Goal: Task Accomplishment & Management: Use online tool/utility

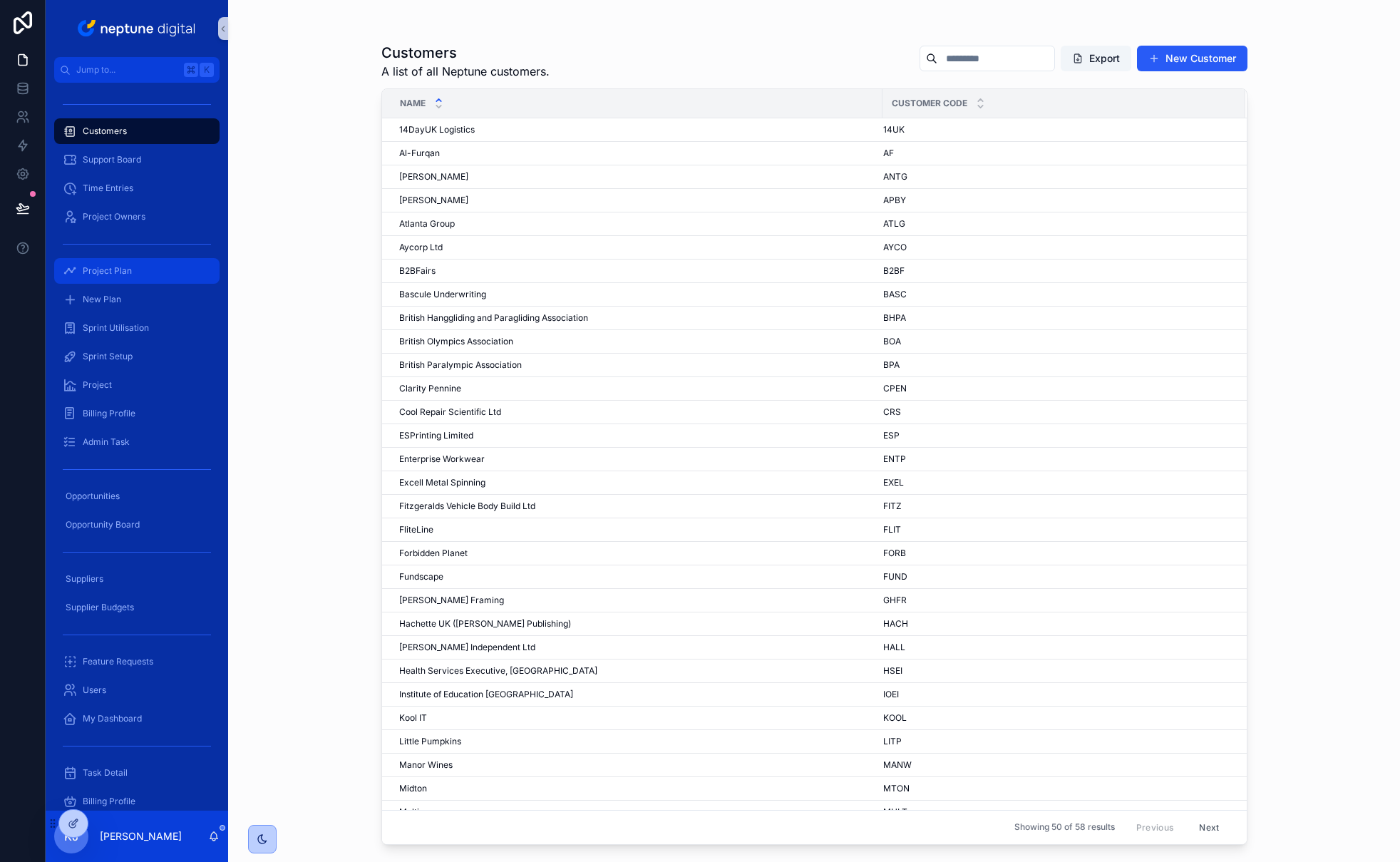
click at [138, 269] on div "Project Plan" at bounding box center [137, 270] width 149 height 23
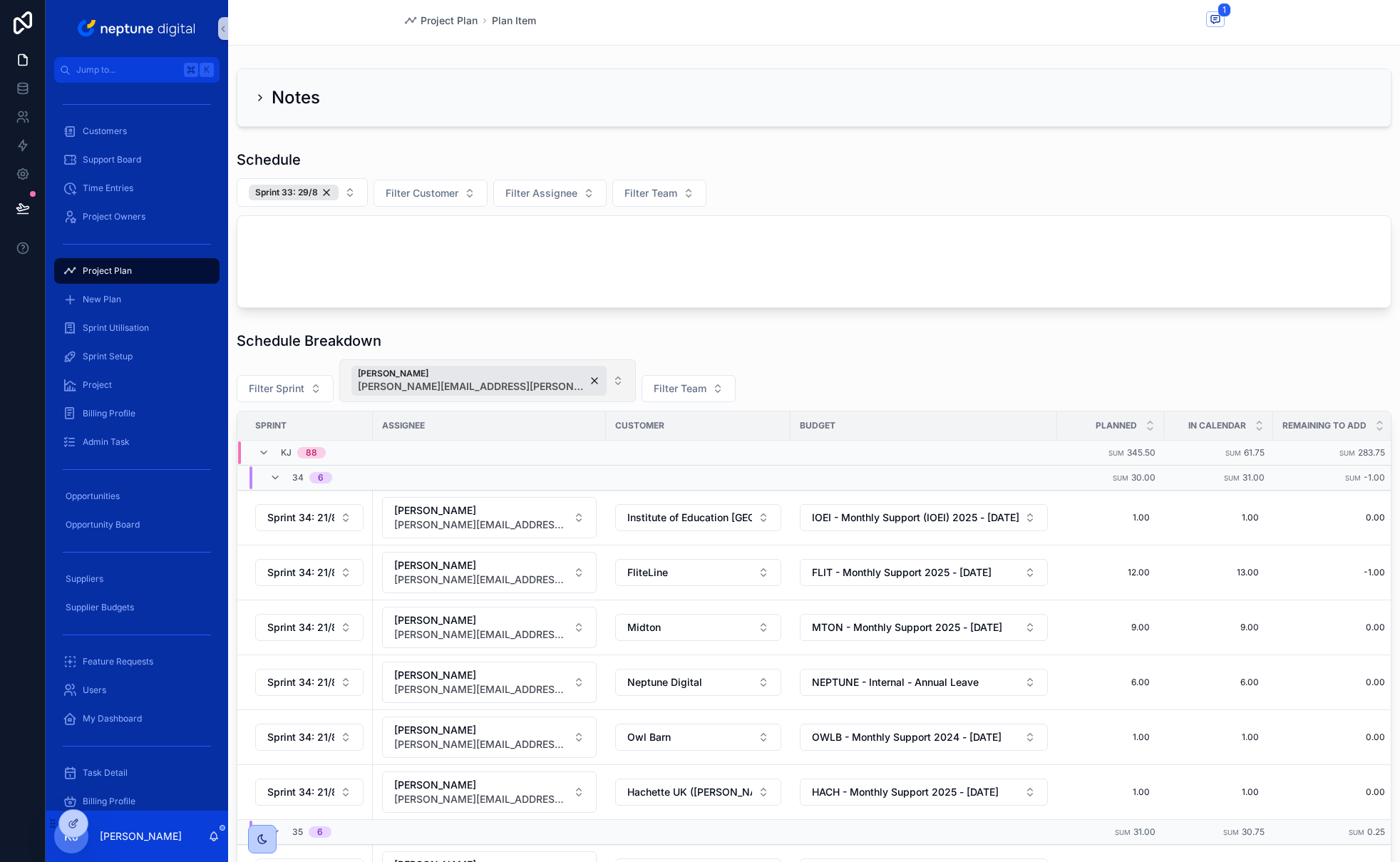
click at [554, 380] on button "[PERSON_NAME] [PERSON_NAME][EMAIL_ADDRESS][PERSON_NAME][DOMAIN_NAME]" at bounding box center [487, 380] width 297 height 43
click at [350, 192] on button "Sprint 33: 29/8" at bounding box center [302, 192] width 131 height 28
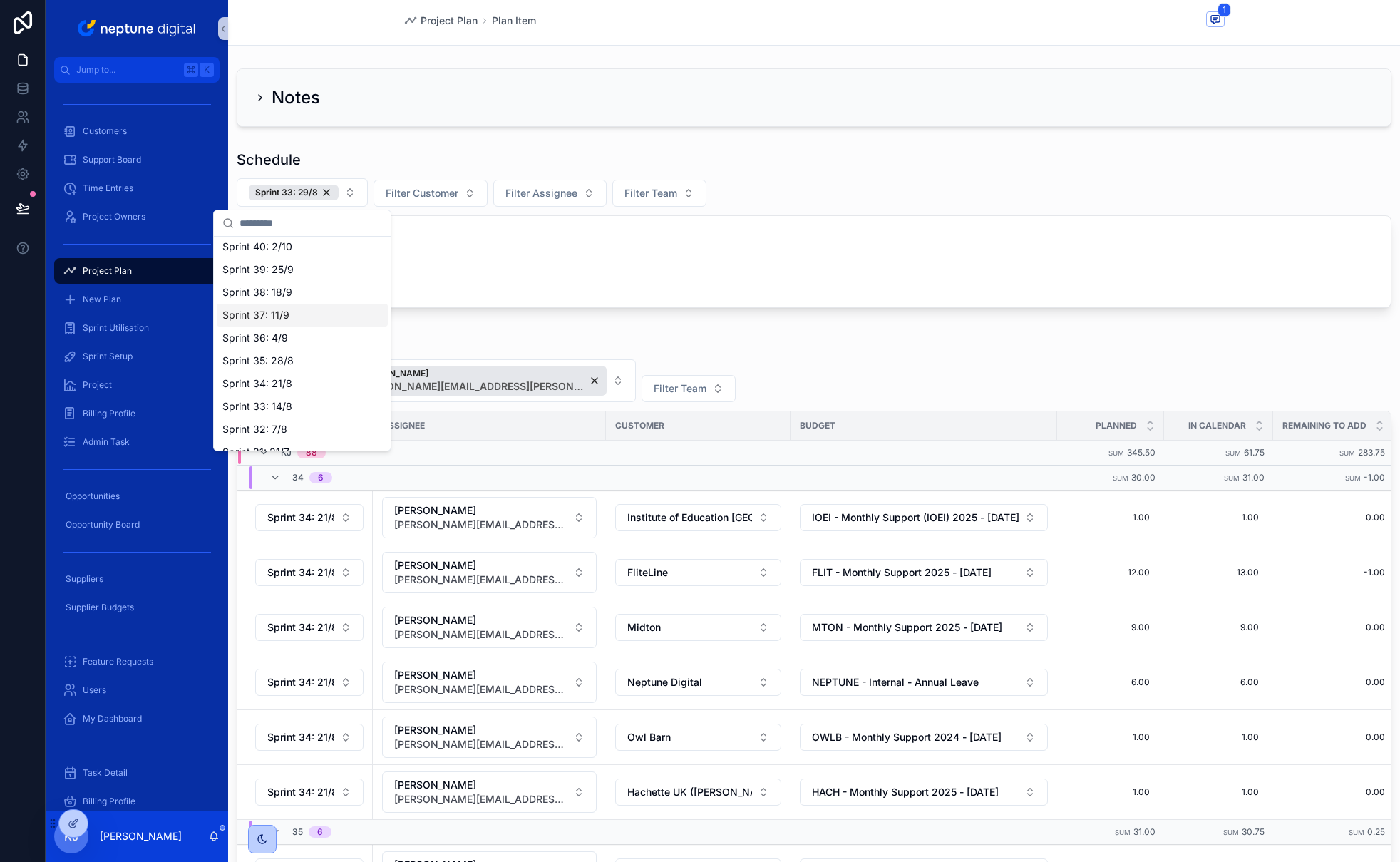
scroll to position [360, 0]
click at [313, 326] on div "Sprint 35: 28/8" at bounding box center [303, 324] width 172 height 23
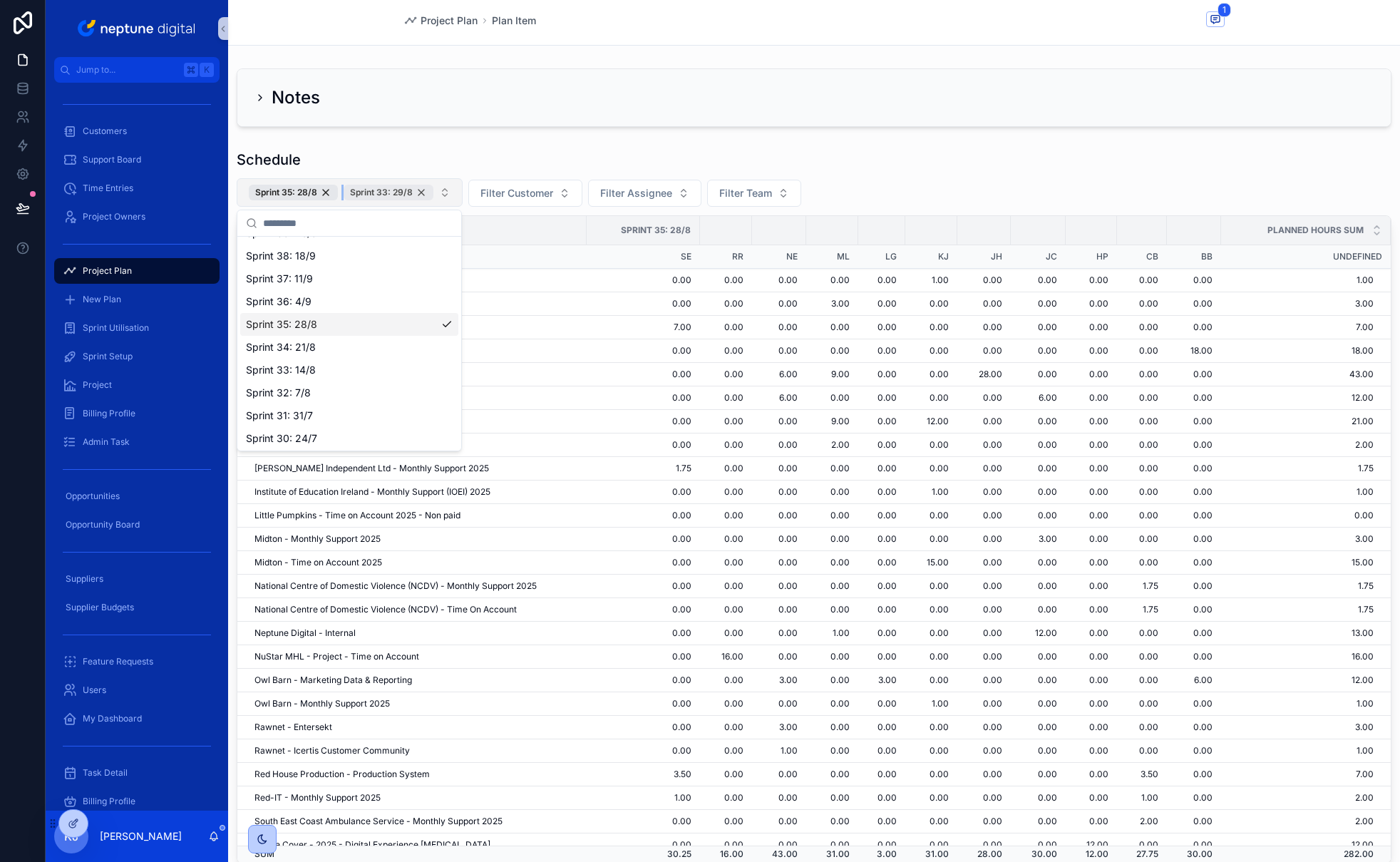
click at [420, 194] on div "Sprint 33: 29/8" at bounding box center [389, 192] width 89 height 16
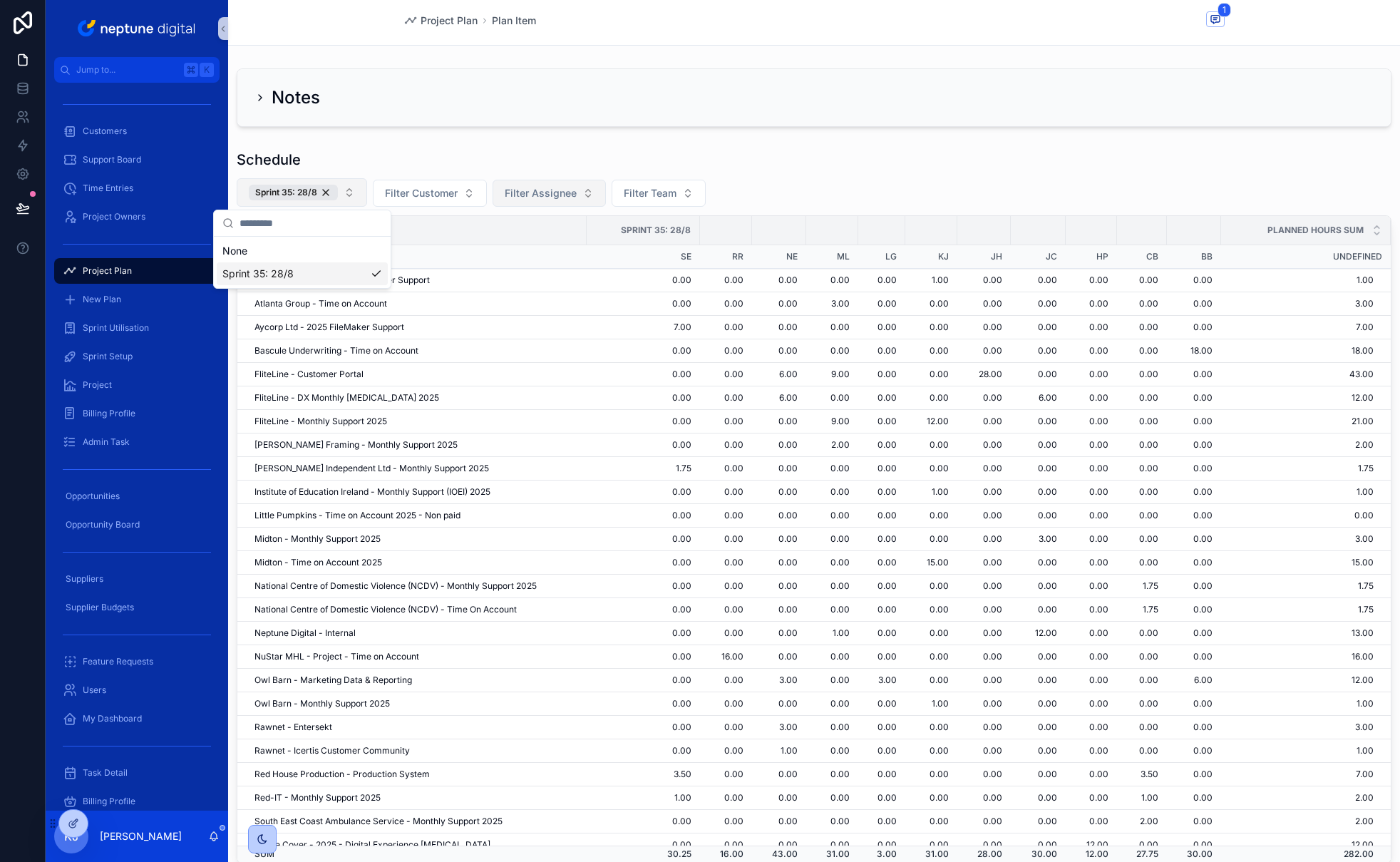
click at [557, 194] on span "Filter Assignee" at bounding box center [540, 193] width 72 height 15
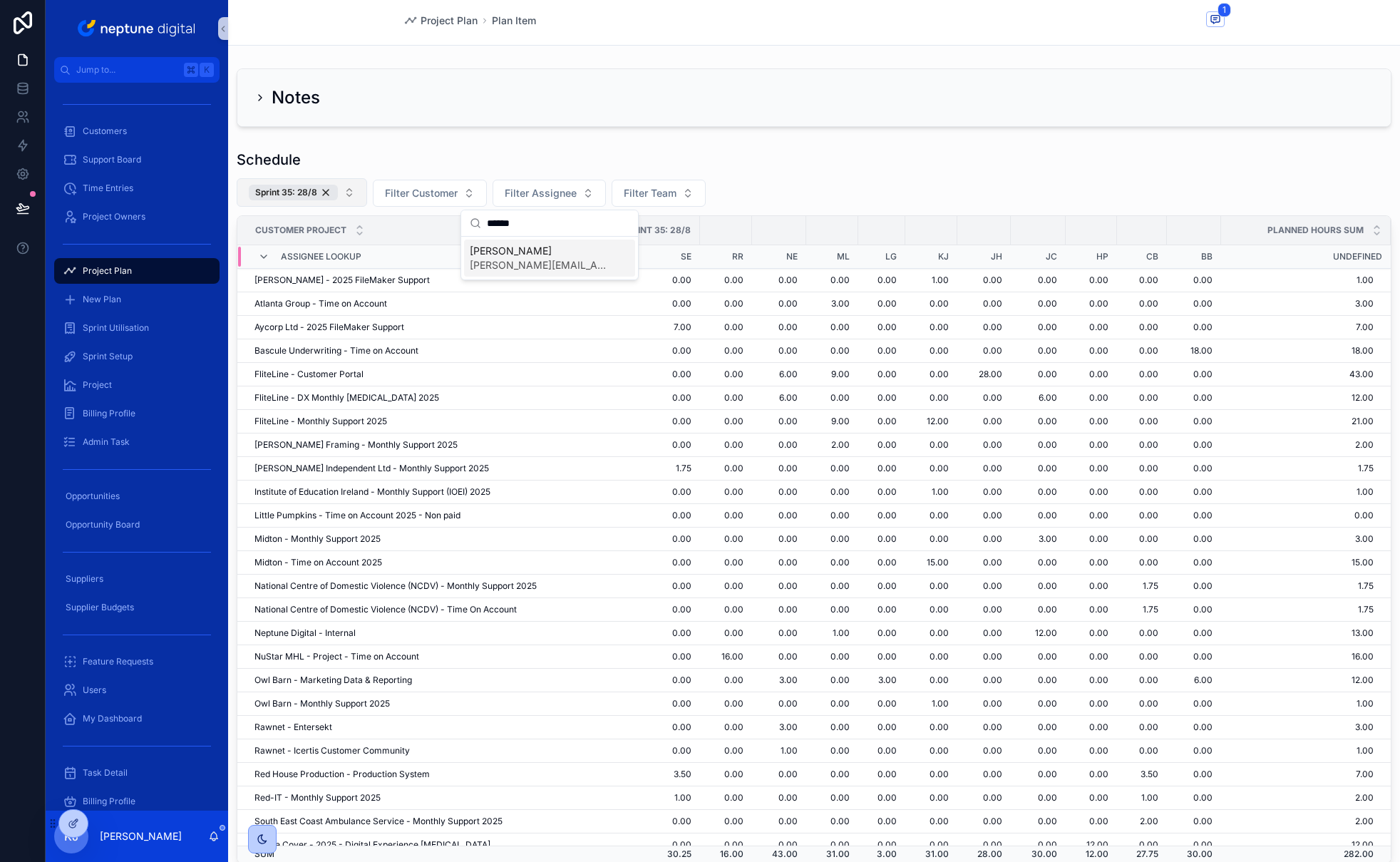
type input "******"
click at [536, 258] on span "[PERSON_NAME][EMAIL_ADDRESS][DOMAIN_NAME]" at bounding box center [541, 265] width 142 height 15
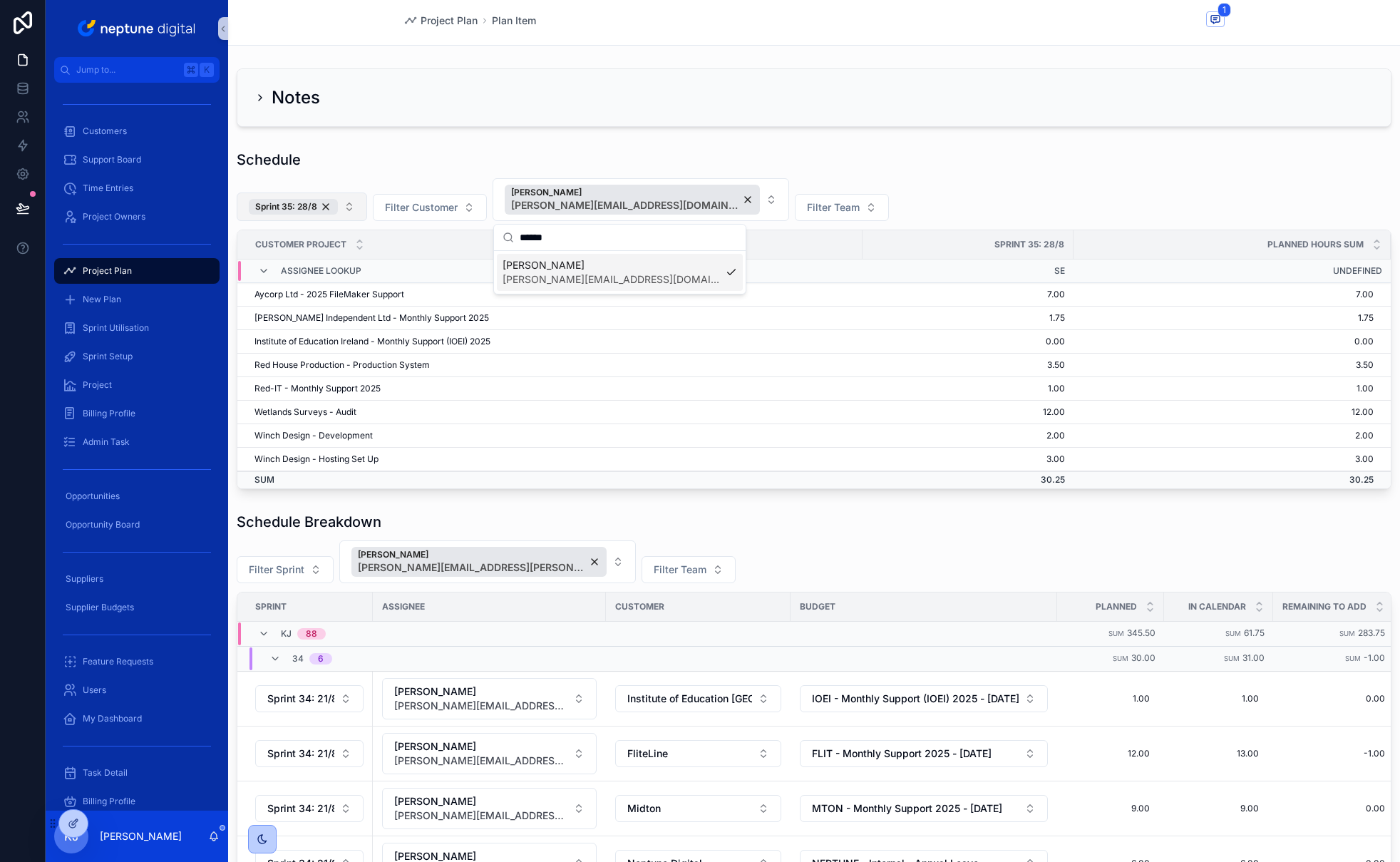
click at [1017, 174] on div "Schedule Sprint 35: 28/8 Filter Customer [PERSON_NAME] [PERSON_NAME][EMAIL_ADDR…" at bounding box center [814, 319] width 1155 height 339
drag, startPoint x: 1055, startPoint y: 339, endPoint x: 246, endPoint y: 338, distance: 809.0
click at [246, 338] on tr "Institute of Education Ireland - Monthly Support (IOEI) 2025 0.00 0.00" at bounding box center [814, 342] width 1154 height 24
click at [731, 195] on button "[PERSON_NAME] [PERSON_NAME][EMAIL_ADDRESS][DOMAIN_NAME]" at bounding box center [641, 199] width 297 height 43
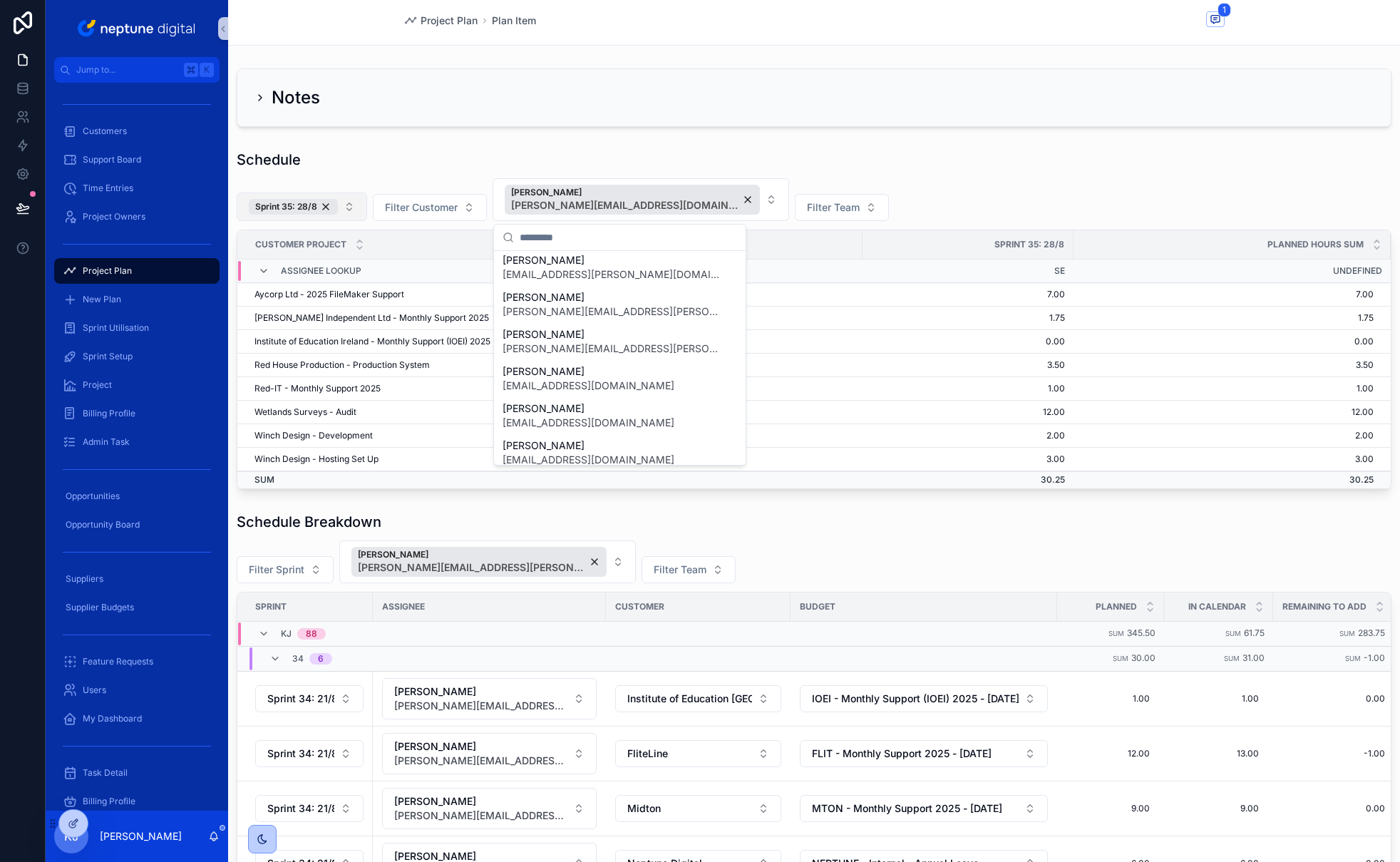
scroll to position [1127, 0]
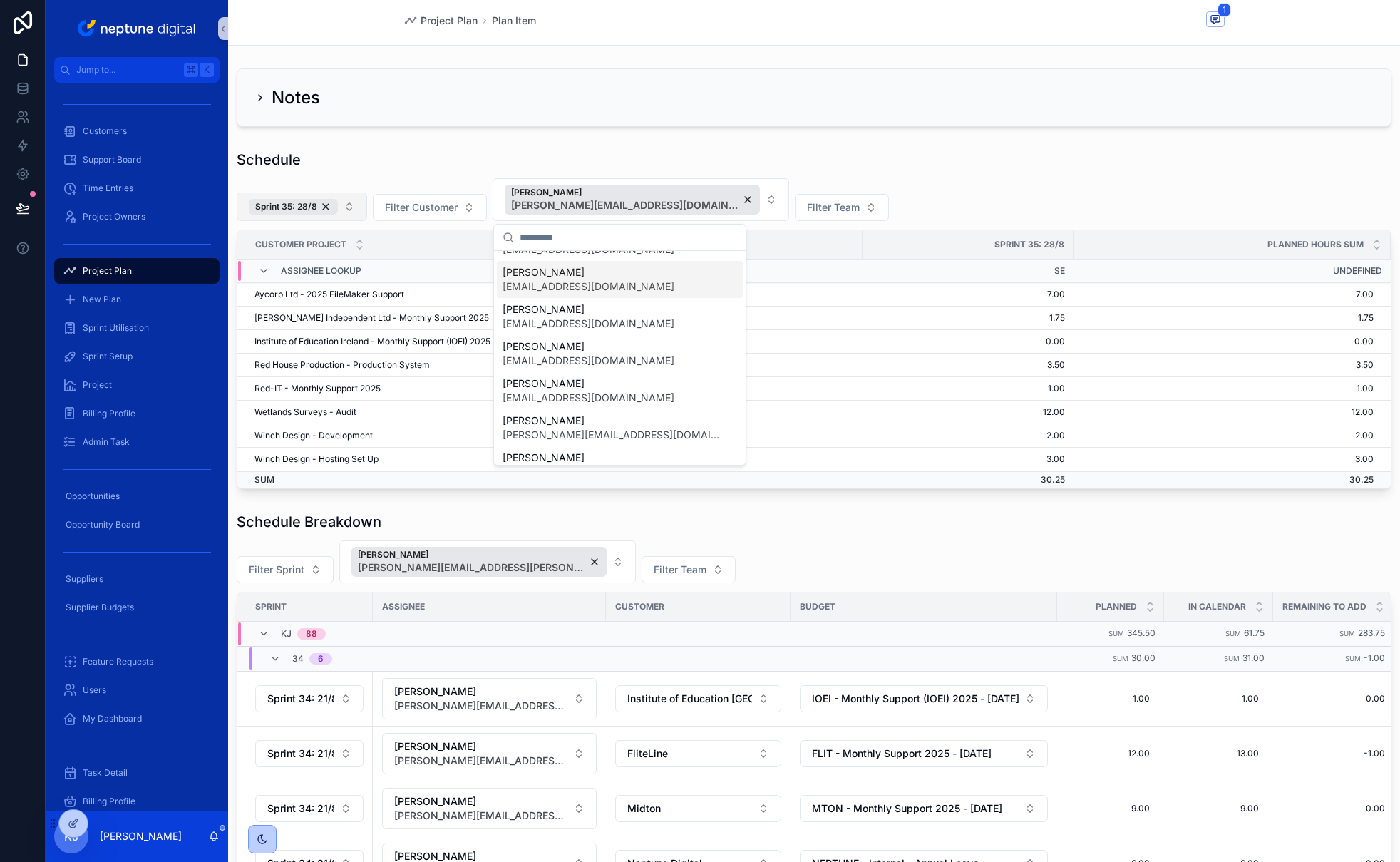
click at [644, 283] on span "[EMAIL_ADDRESS][DOMAIN_NAME]" at bounding box center [589, 286] width 172 height 15
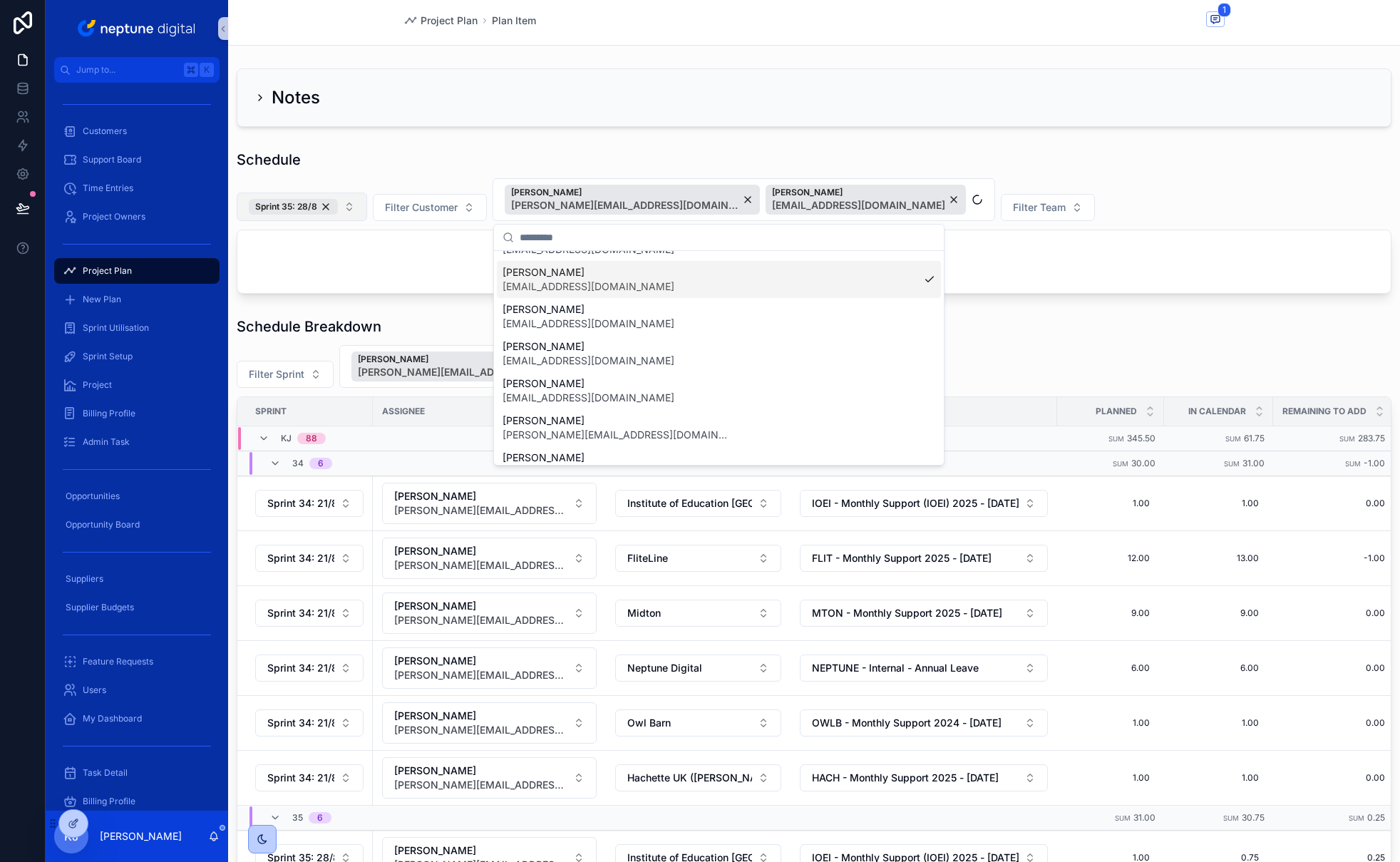
click at [1111, 334] on div "Notes Schedule Sprint 35: 28/8 Filter Customer [PERSON_NAME] [PERSON_NAME][EMAI…" at bounding box center [814, 683] width 1172 height 1241
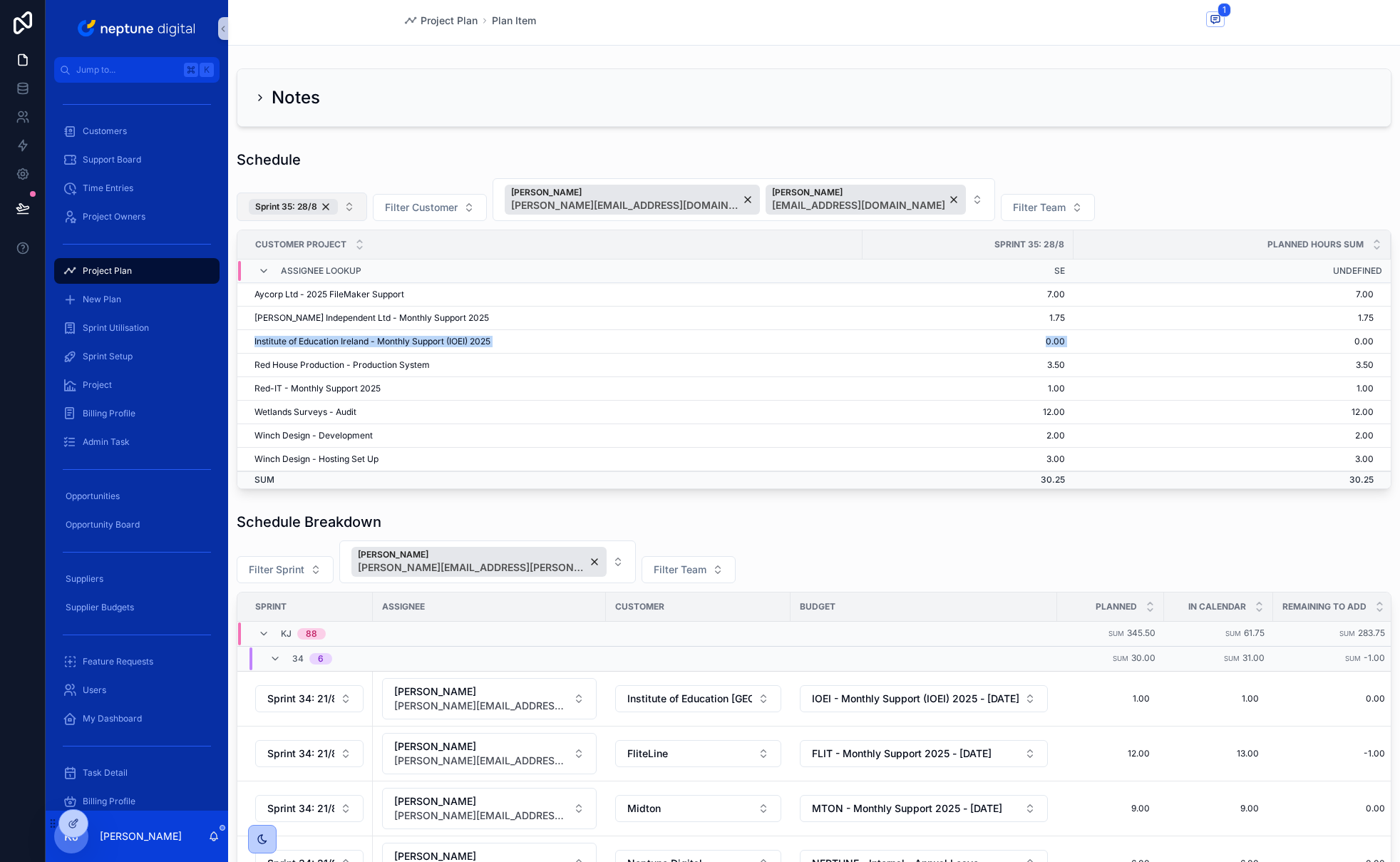
drag, startPoint x: 1071, startPoint y: 343, endPoint x: 708, endPoint y: 334, distance: 363.1
click at [708, 334] on tr "Institute of Education Ireland - Monthly Support (IOEI) 2025 0.00 0.00" at bounding box center [814, 342] width 1154 height 24
click at [902, 200] on div "[PERSON_NAME] [PERSON_NAME][EMAIL_ADDRESS][DOMAIN_NAME]" at bounding box center [866, 199] width 201 height 30
click at [735, 203] on button "[PERSON_NAME] [PERSON_NAME][EMAIL_ADDRESS][DOMAIN_NAME]" at bounding box center [641, 199] width 297 height 43
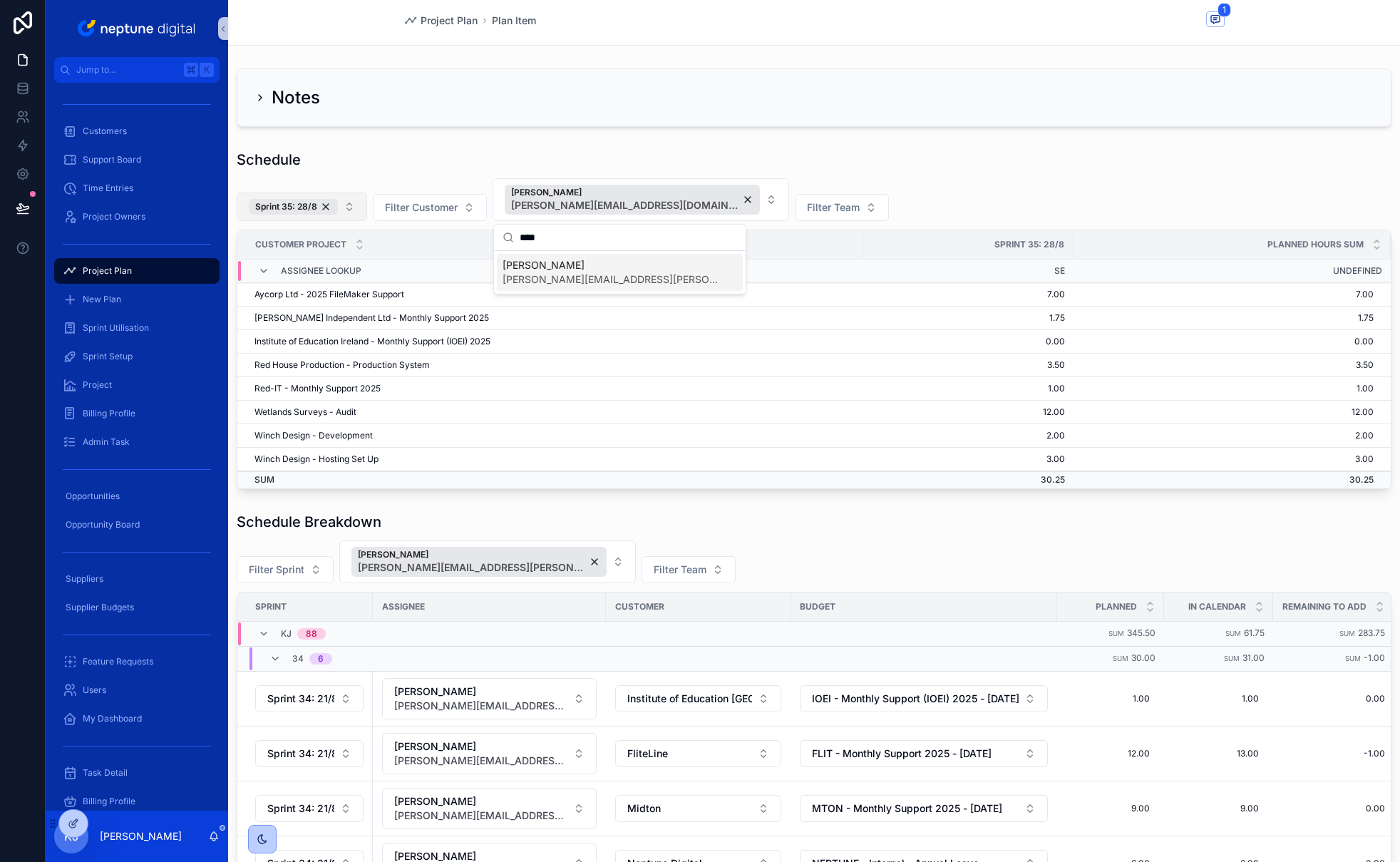
type input "****"
click at [592, 279] on span "[PERSON_NAME][EMAIL_ADDRESS][PERSON_NAME][DOMAIN_NAME]" at bounding box center [611, 279] width 217 height 15
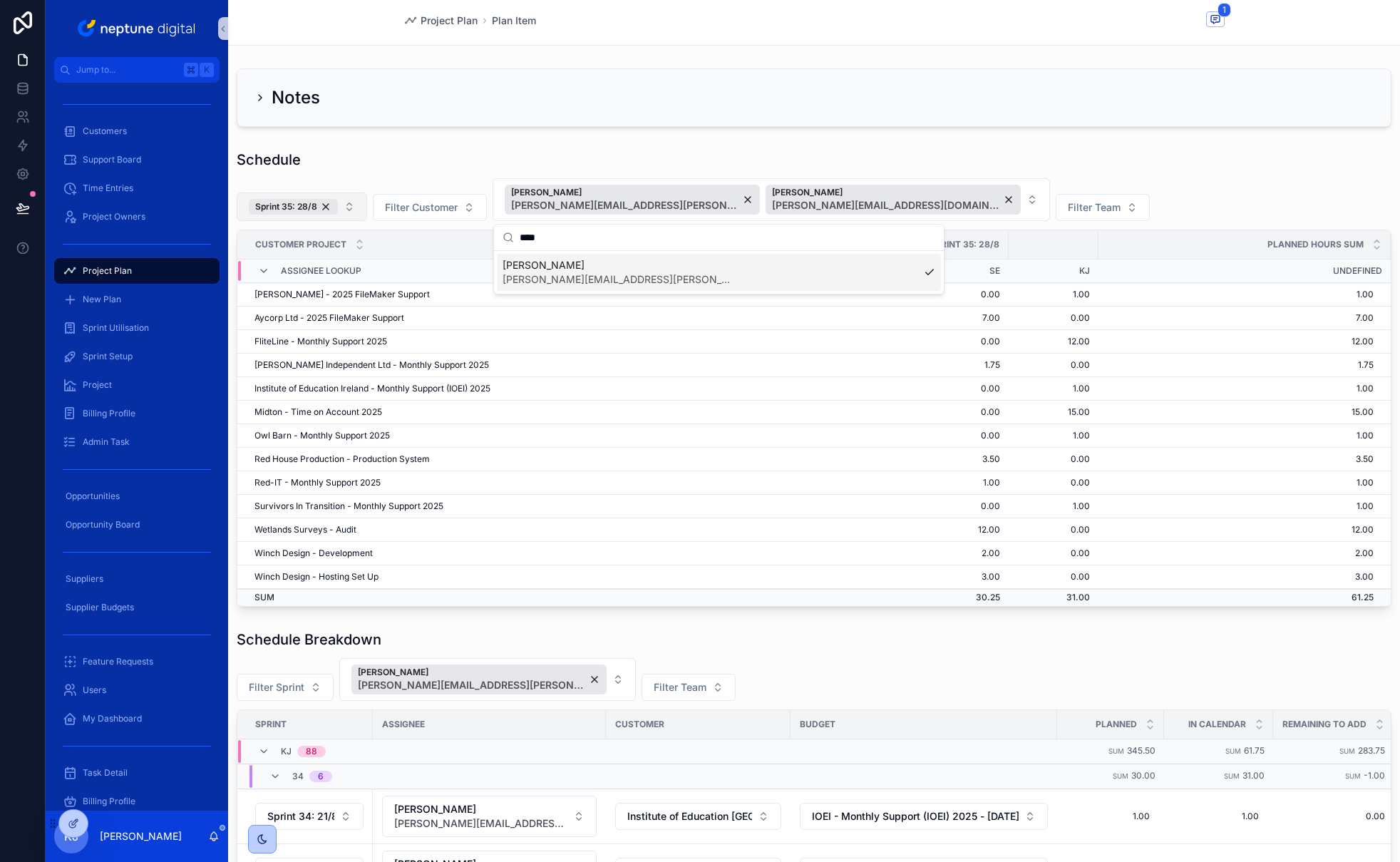
click at [1147, 327] on td "7.00" at bounding box center [1245, 318] width 292 height 24
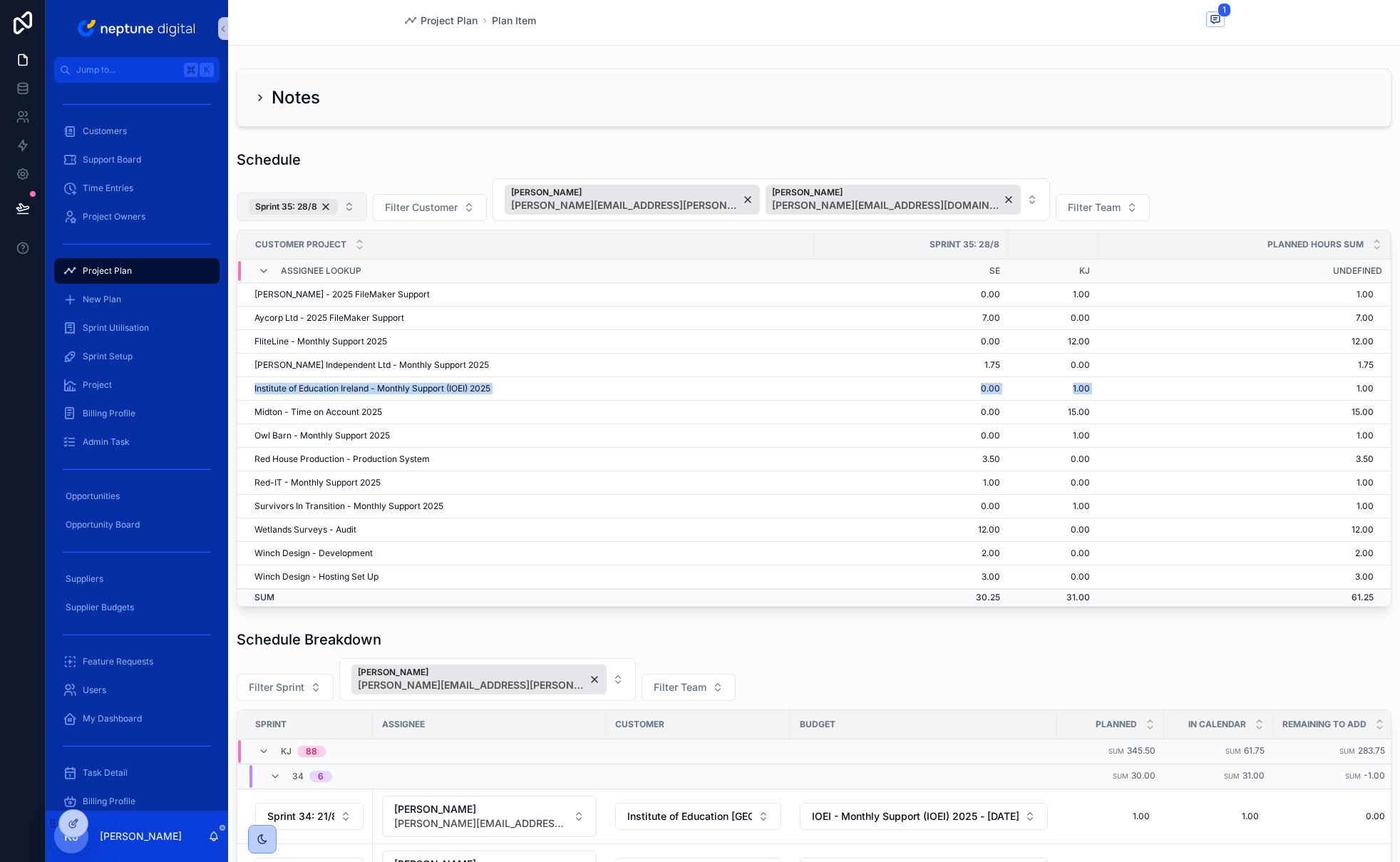
drag, startPoint x: 1092, startPoint y: 389, endPoint x: 294, endPoint y: 378, distance: 798.1
click at [294, 378] on tr "Institute of Education Ireland - Monthly Support (IOEI) 2025 0.00 1.00 1.00" at bounding box center [814, 389] width 1154 height 24
drag, startPoint x: 1094, startPoint y: 410, endPoint x: 1050, endPoint y: 410, distance: 44.0
click at [1050, 410] on tr "Midton - Time on Account 2025 0.00 15.00 15.00" at bounding box center [814, 412] width 1154 height 24
